Goal: Transaction & Acquisition: Book appointment/travel/reservation

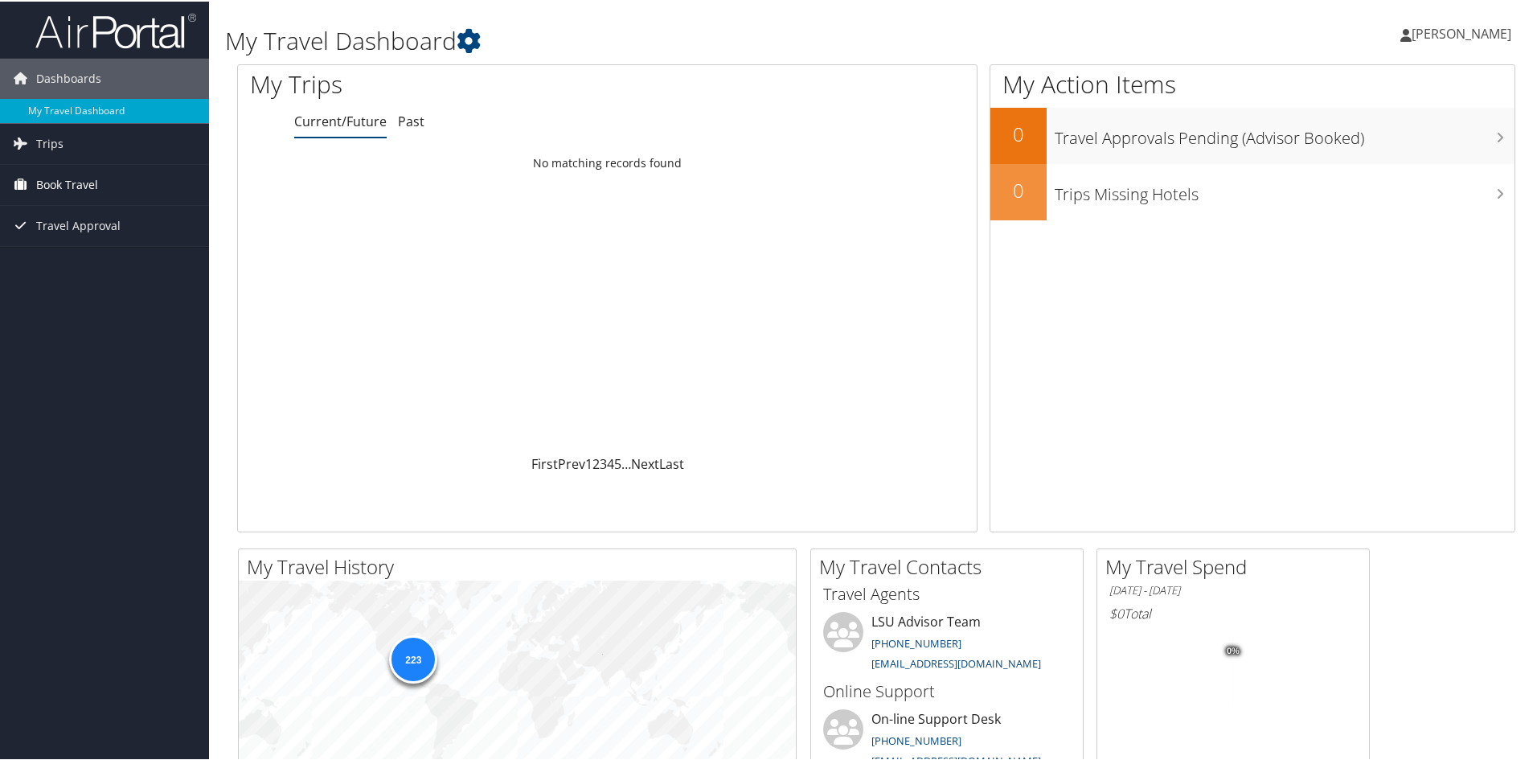
click at [72, 192] on span "Book Travel" at bounding box center [67, 183] width 62 height 40
click at [73, 236] on link "Book/Manage Online Trips" at bounding box center [104, 239] width 209 height 24
click at [97, 238] on link "Book/Manage Online Trips" at bounding box center [104, 239] width 209 height 24
